Goal: Transaction & Acquisition: Purchase product/service

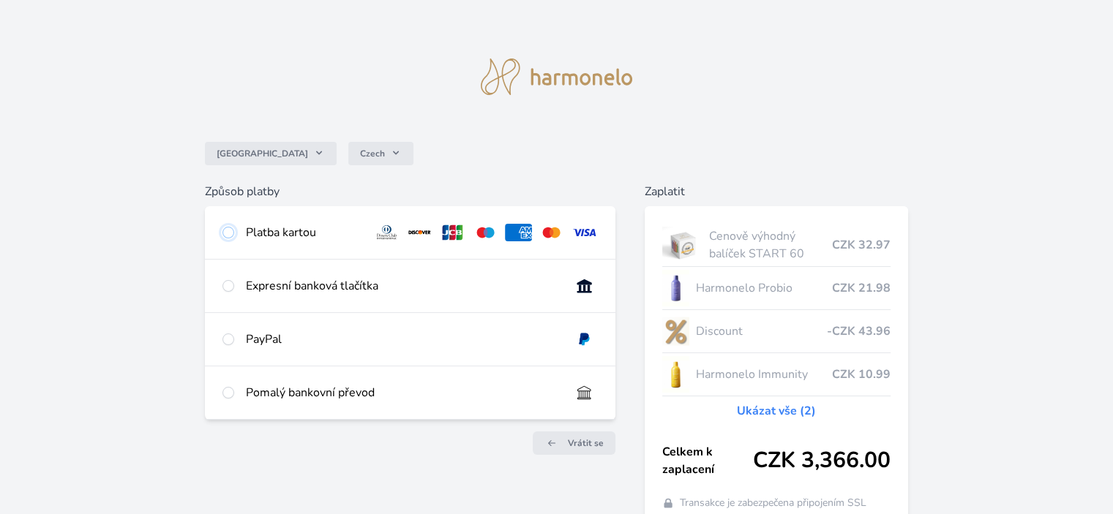
click at [231, 235] on input "radio" at bounding box center [228, 233] width 12 height 12
radio input "true"
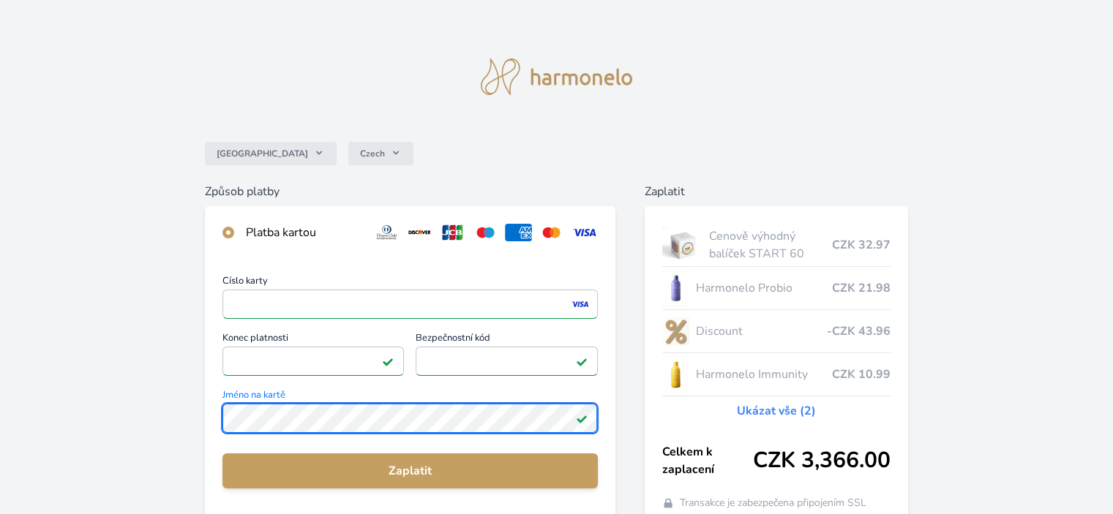
click at [206, 400] on div "Číslo karty <p>Your browser does not support iframes.</p> Konec platnosti <p>Yo…" at bounding box center [410, 391] width 410 height 265
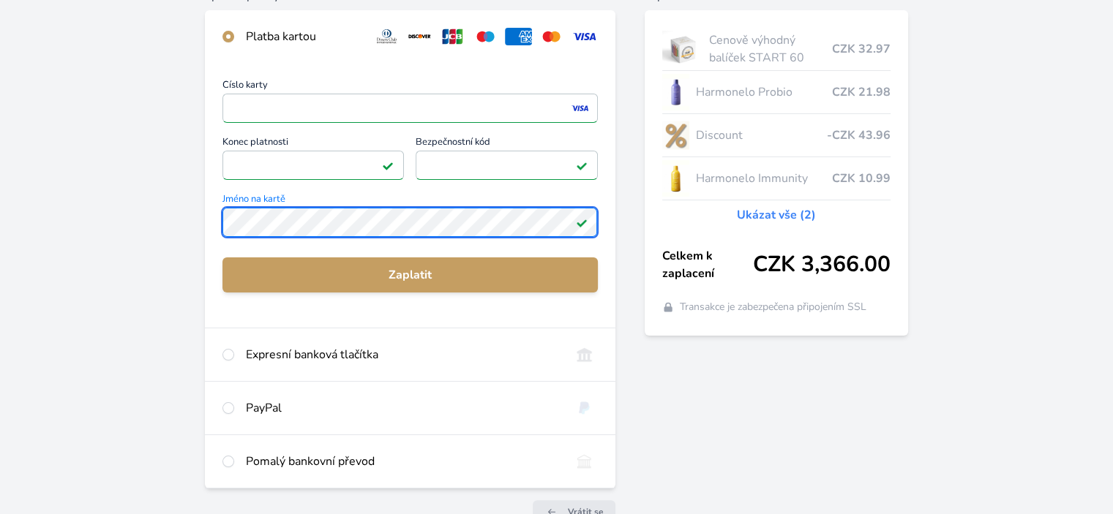
scroll to position [220, 0]
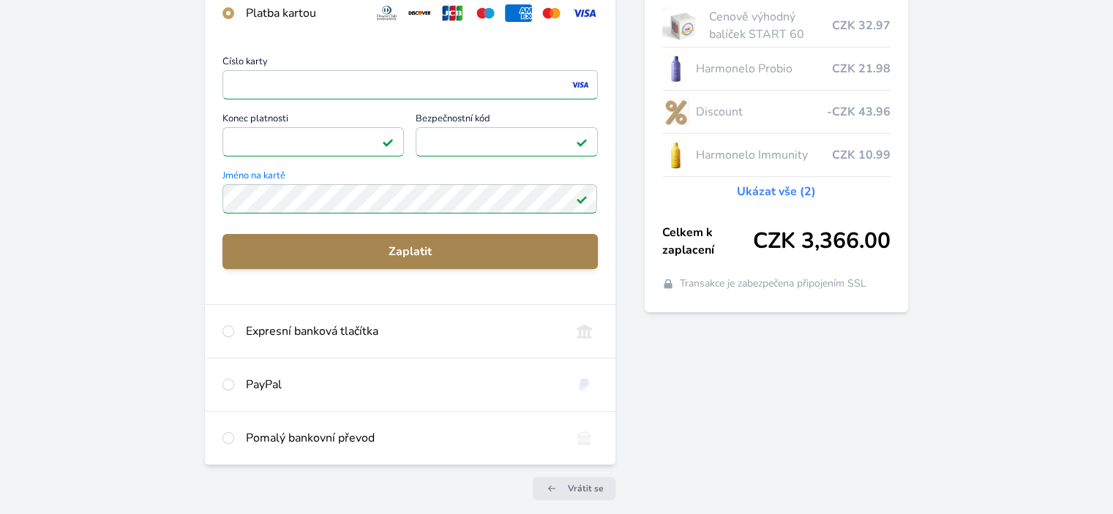
click at [431, 256] on span "Zaplatit" at bounding box center [409, 252] width 351 height 18
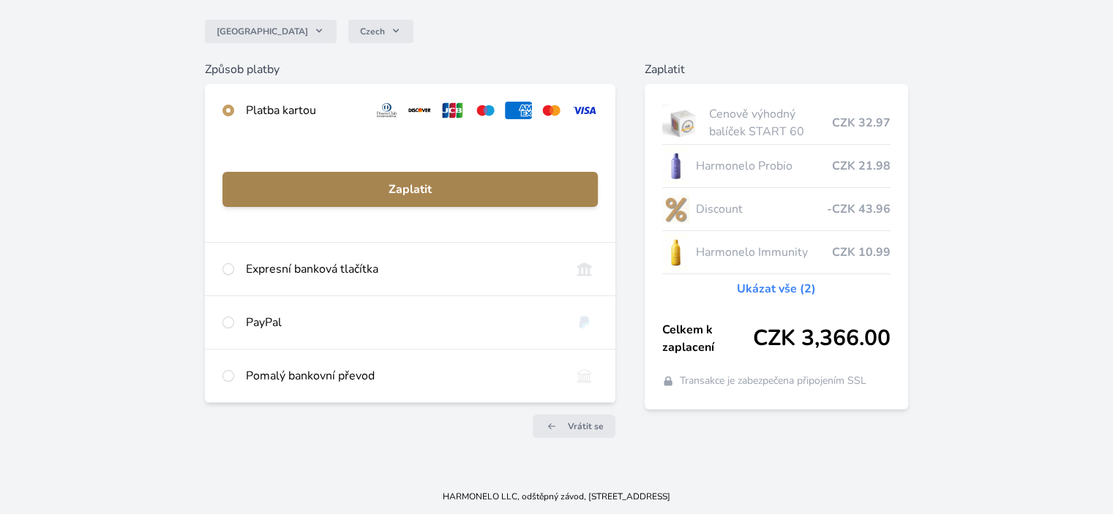
scroll to position [121, 0]
